Goal: Information Seeking & Learning: Learn about a topic

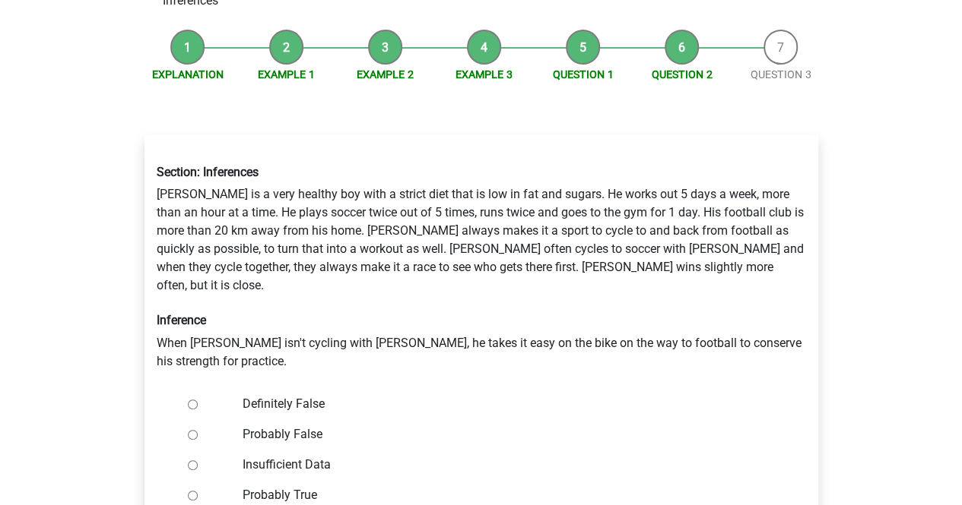
scroll to position [147, 0]
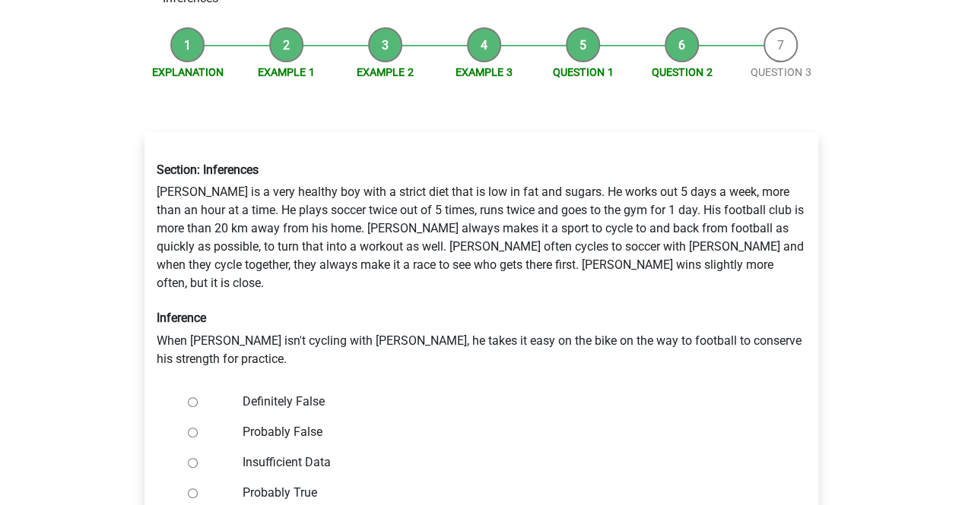
click at [188, 398] on input "Definitely False" at bounding box center [193, 403] width 10 height 10
radio input "true"
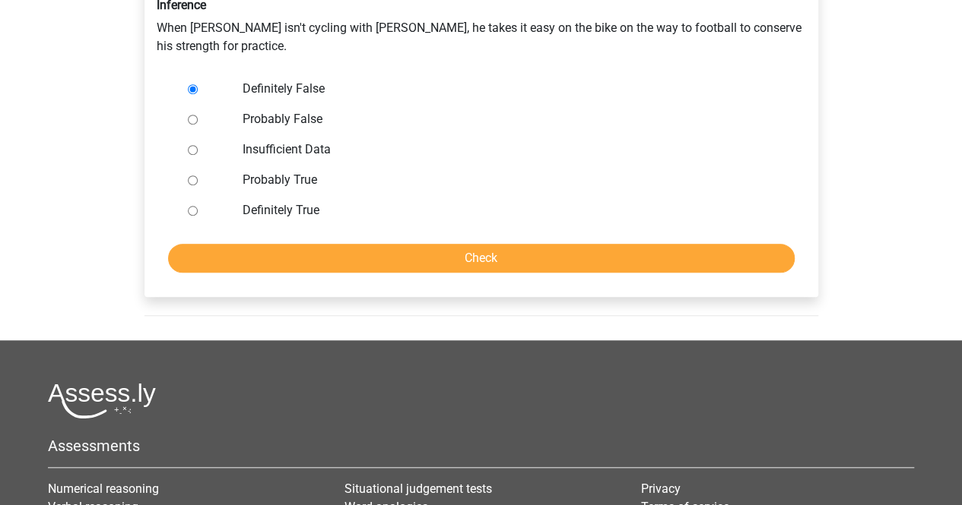
scroll to position [462, 0]
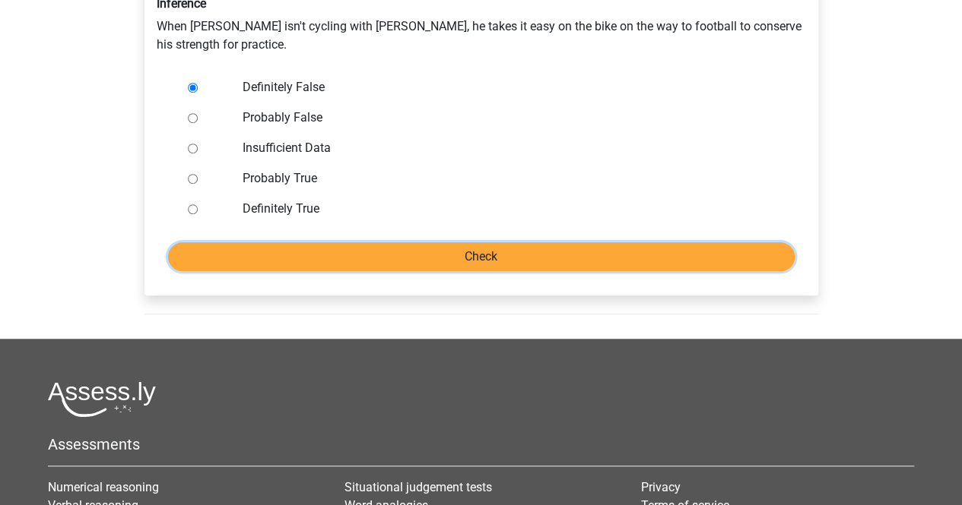
click at [526, 242] on input "Check" at bounding box center [481, 256] width 626 height 29
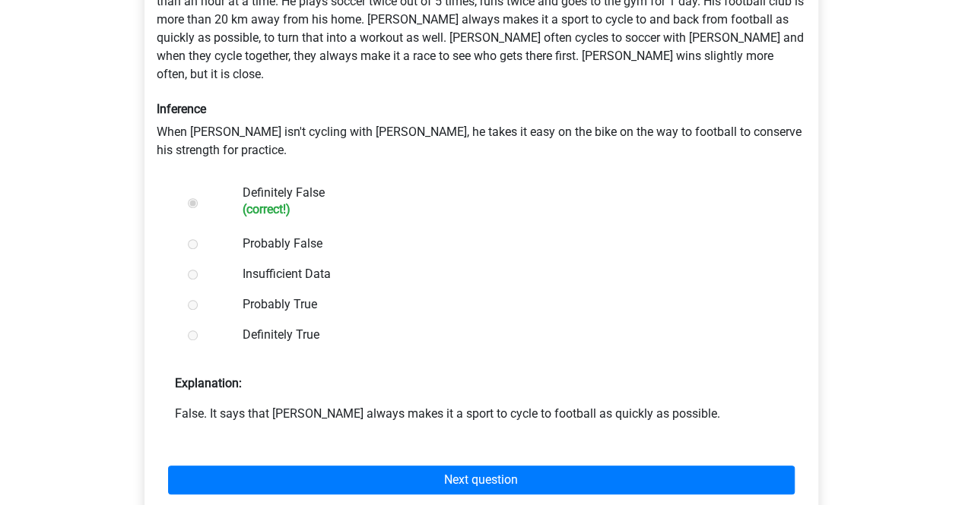
scroll to position [356, 0]
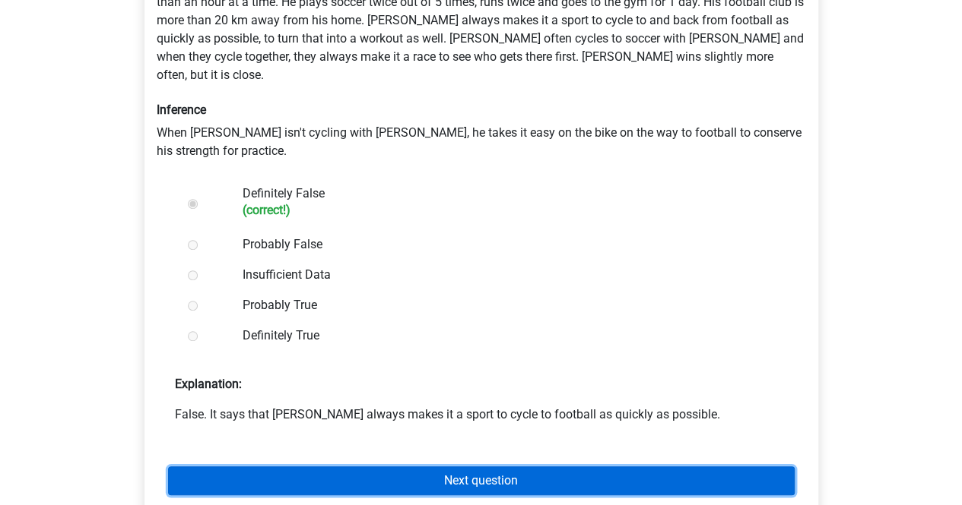
click at [469, 467] on link "Next question" at bounding box center [481, 481] width 626 height 29
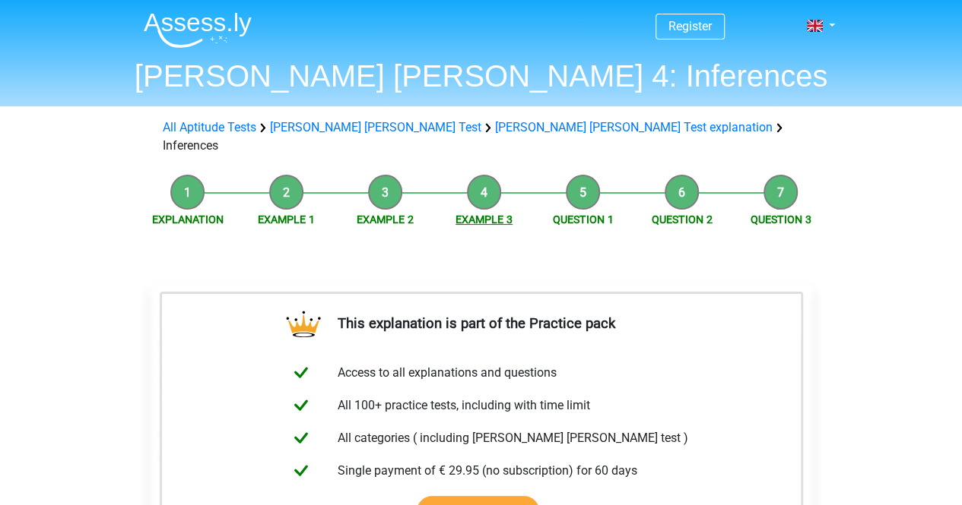
click at [484, 214] on link "Example 3" at bounding box center [483, 220] width 57 height 12
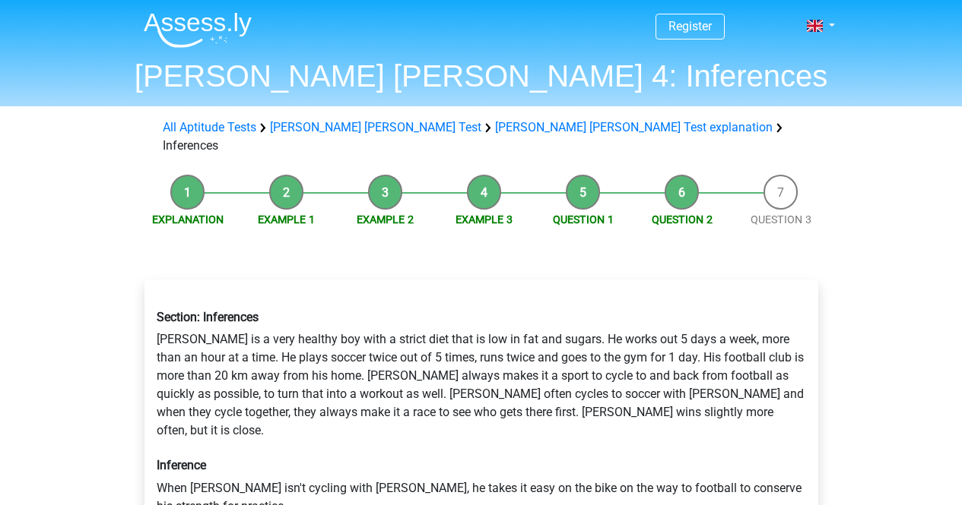
scroll to position [297, 0]
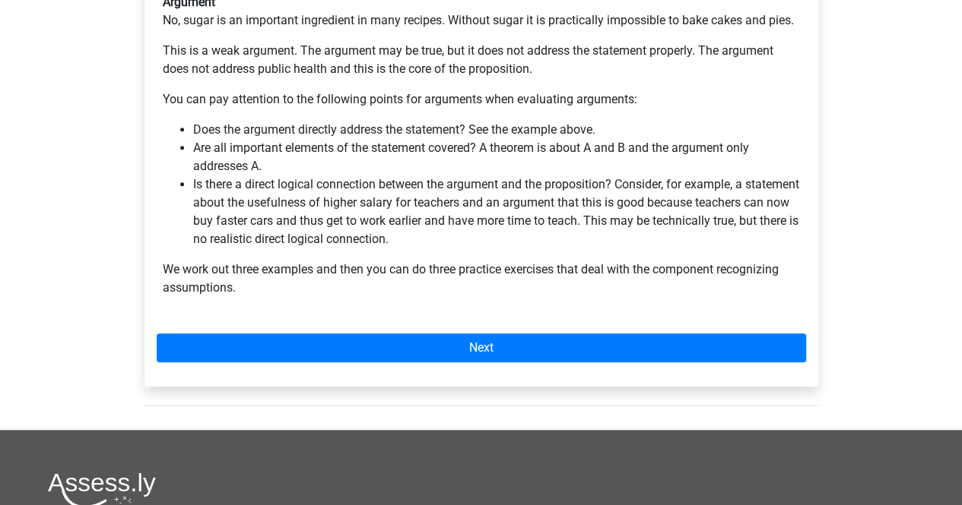
scroll to position [481, 0]
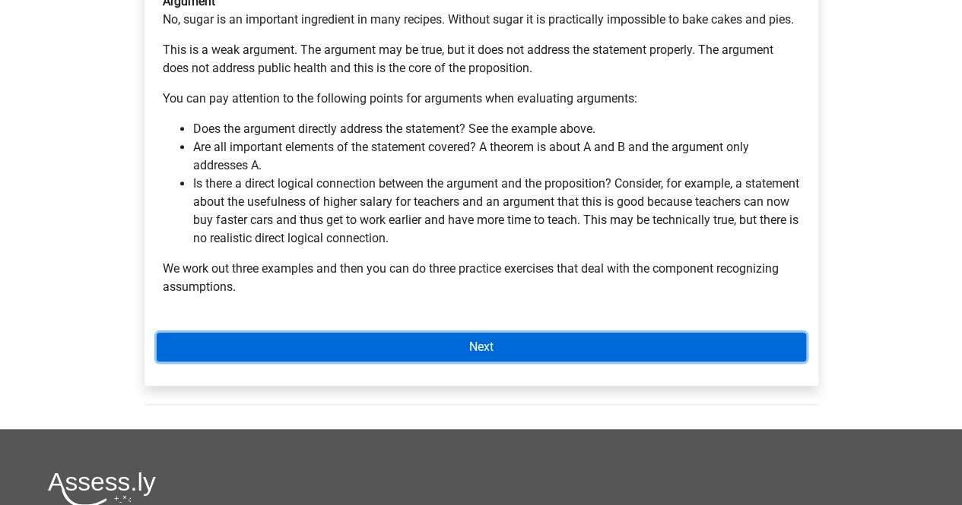
click at [306, 333] on link "Next" at bounding box center [481, 347] width 649 height 29
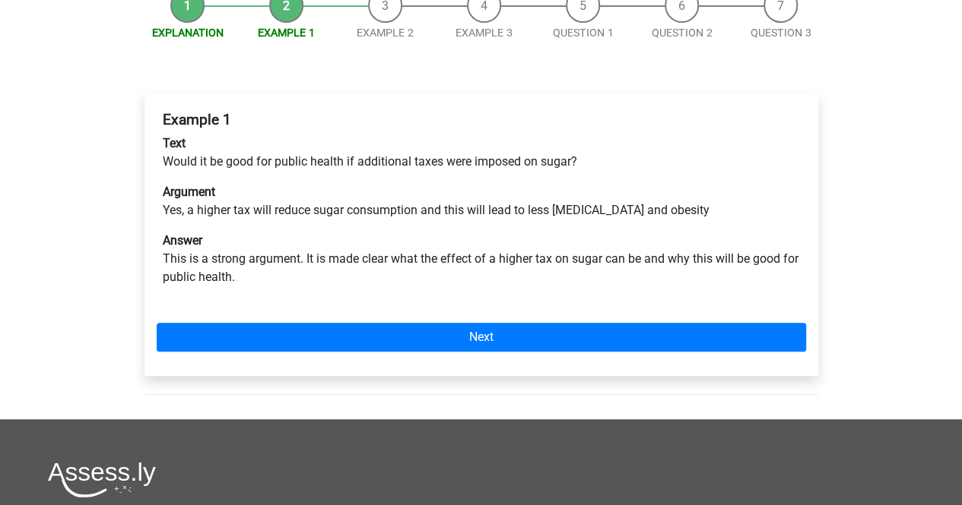
scroll to position [239, 0]
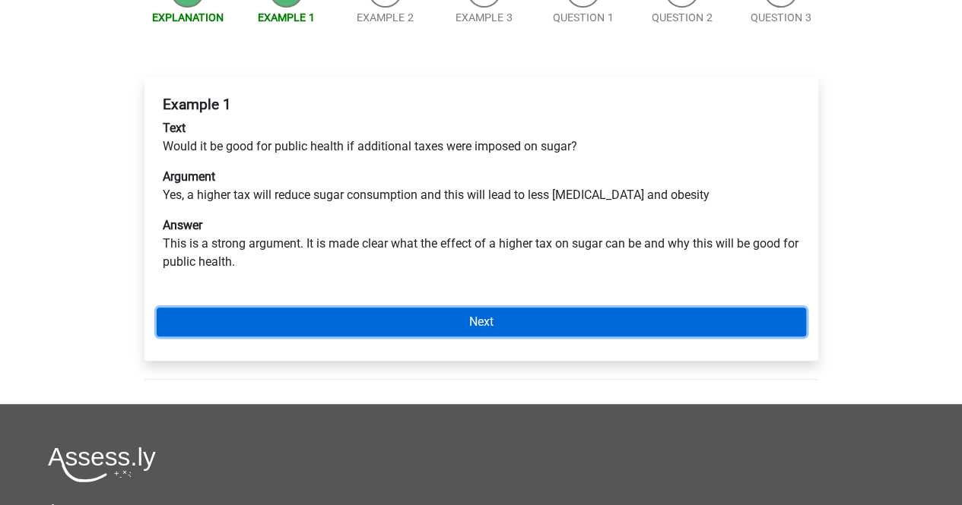
click at [430, 308] on link "Next" at bounding box center [481, 322] width 649 height 29
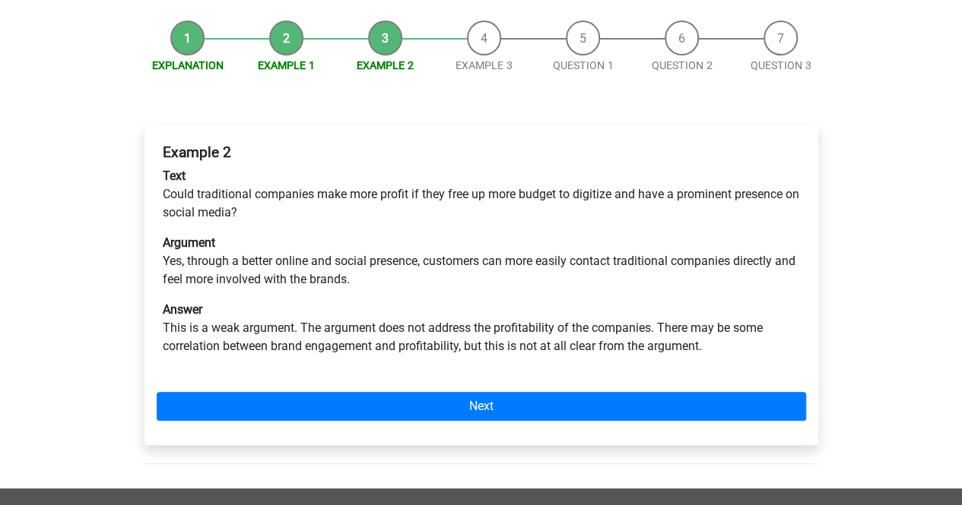
scroll to position [192, 0]
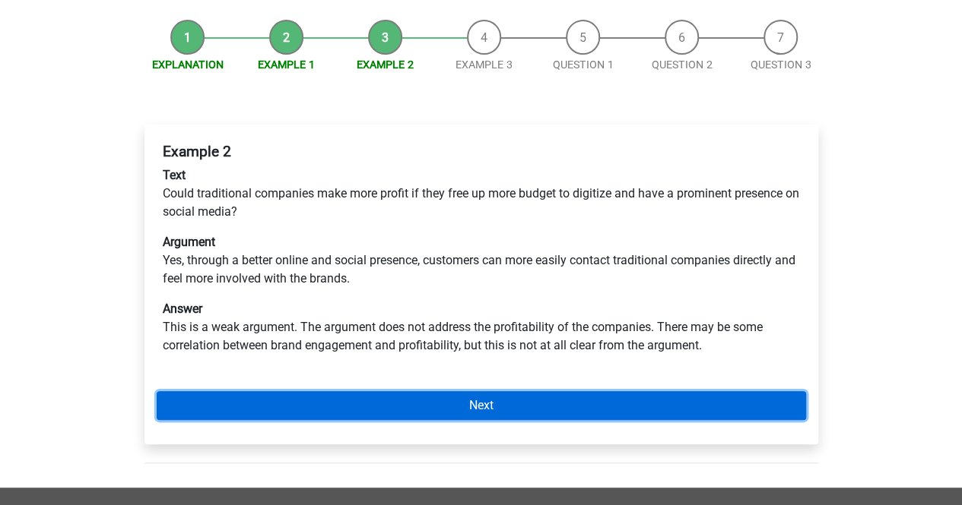
click at [513, 391] on link "Next" at bounding box center [481, 405] width 649 height 29
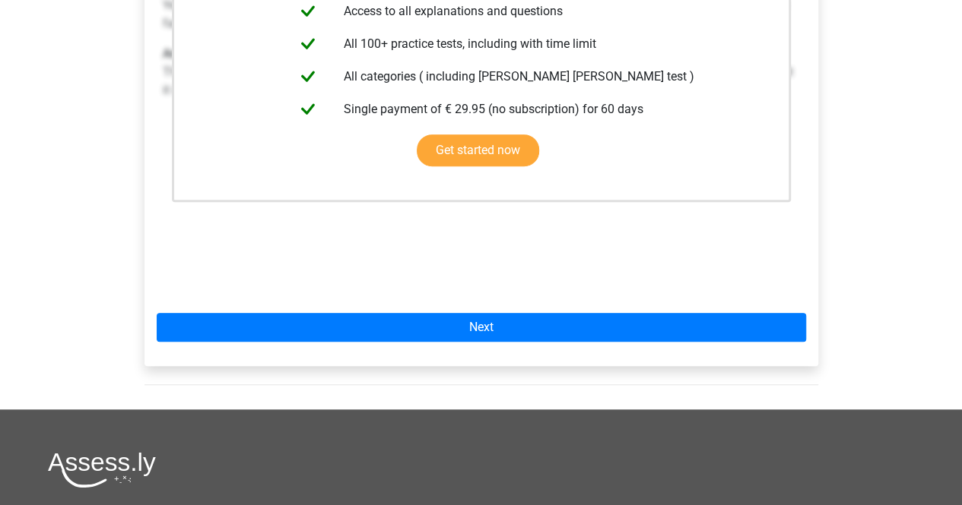
scroll to position [430, 0]
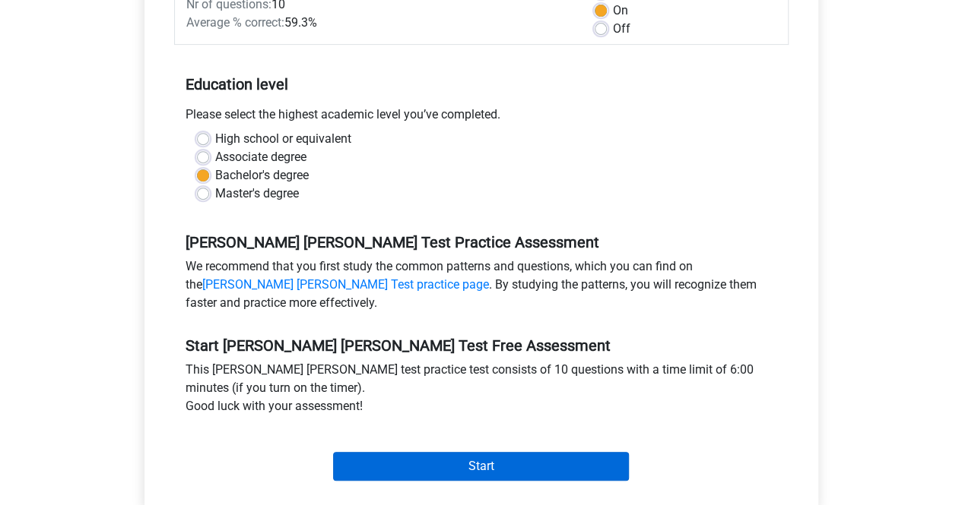
scroll to position [415, 0]
